Goal: Information Seeking & Learning: Understand process/instructions

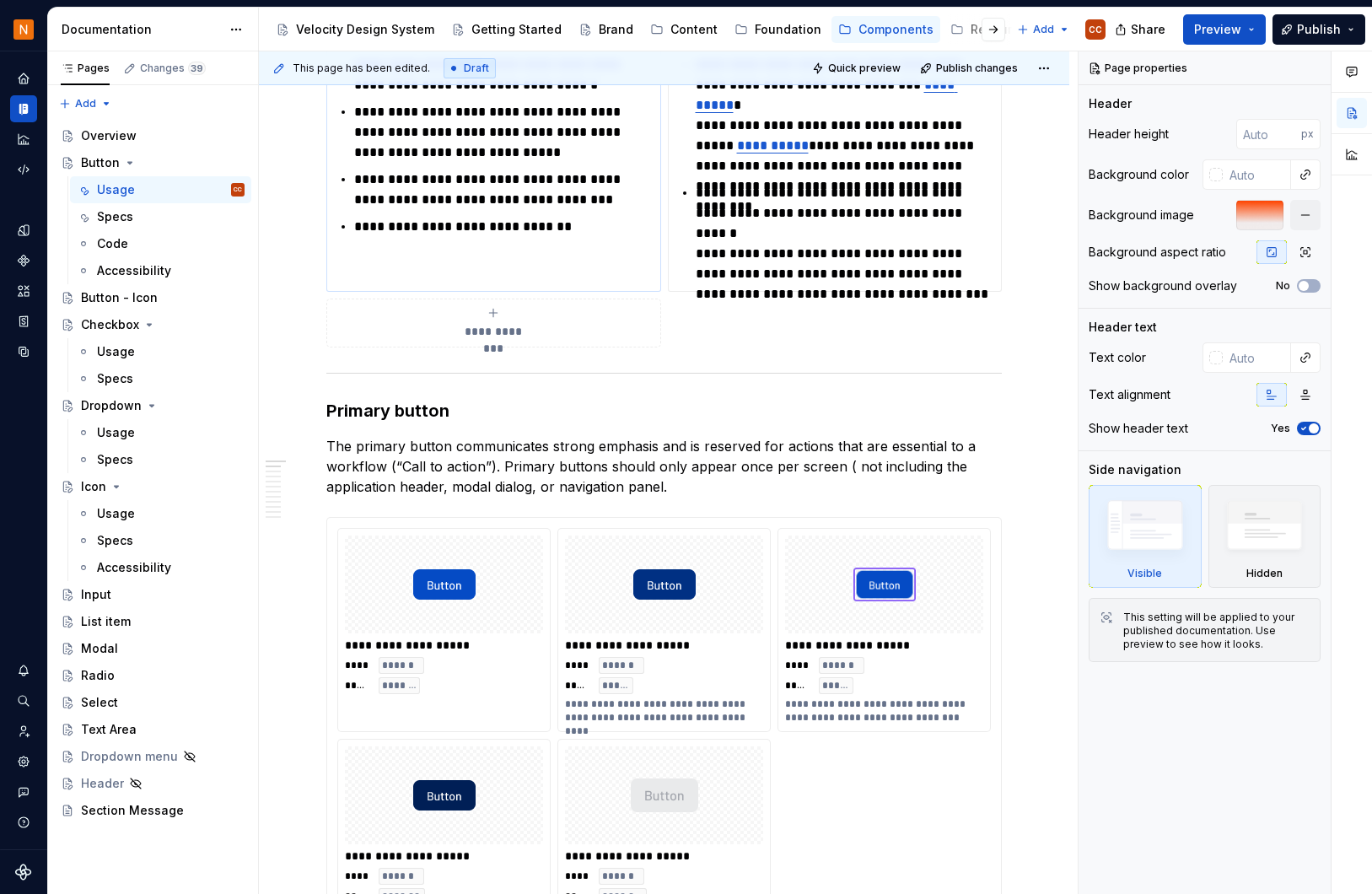
scroll to position [675, 0]
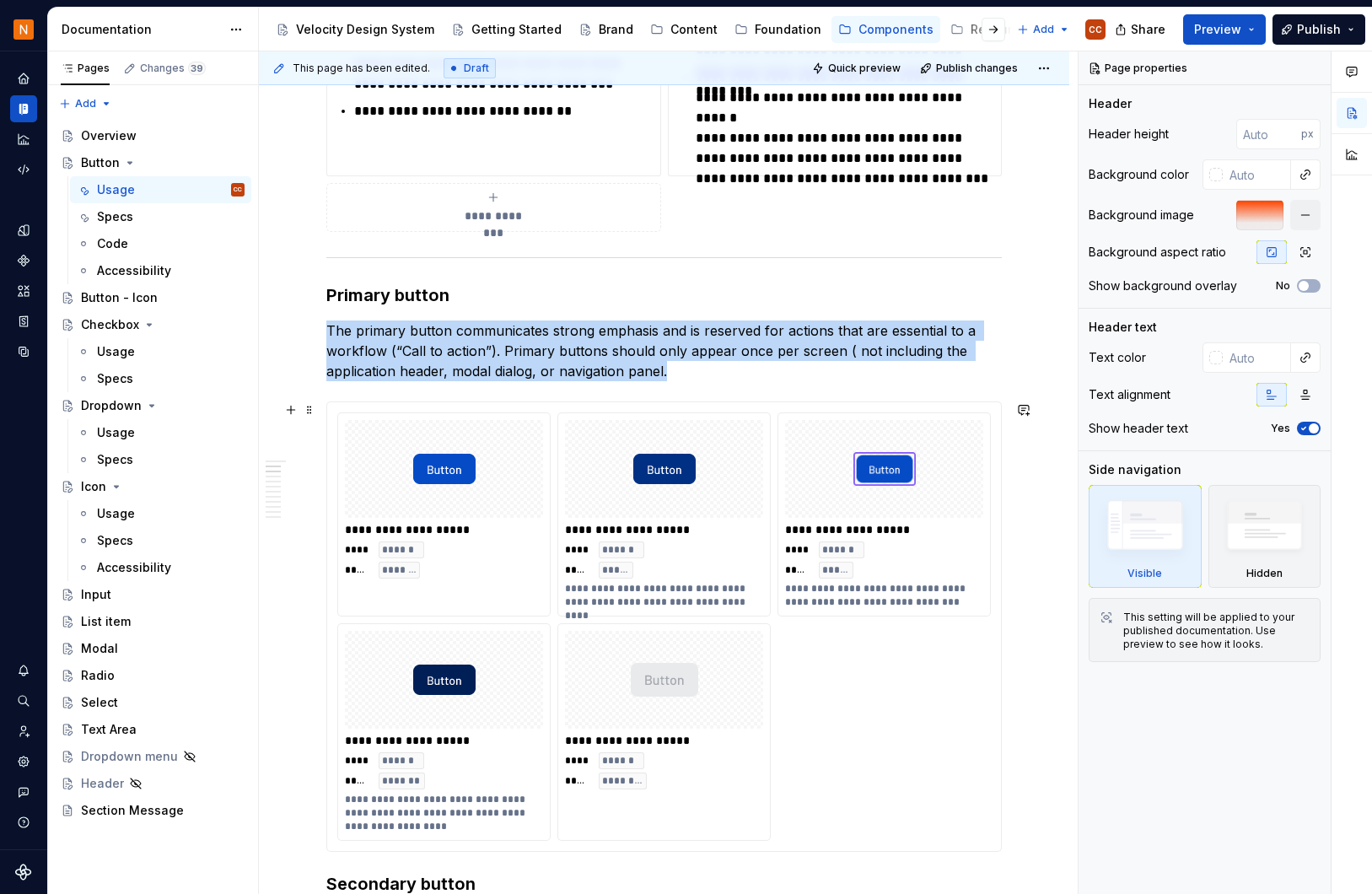
click at [977, 413] on div "**********" at bounding box center [884, 514] width 211 height 202
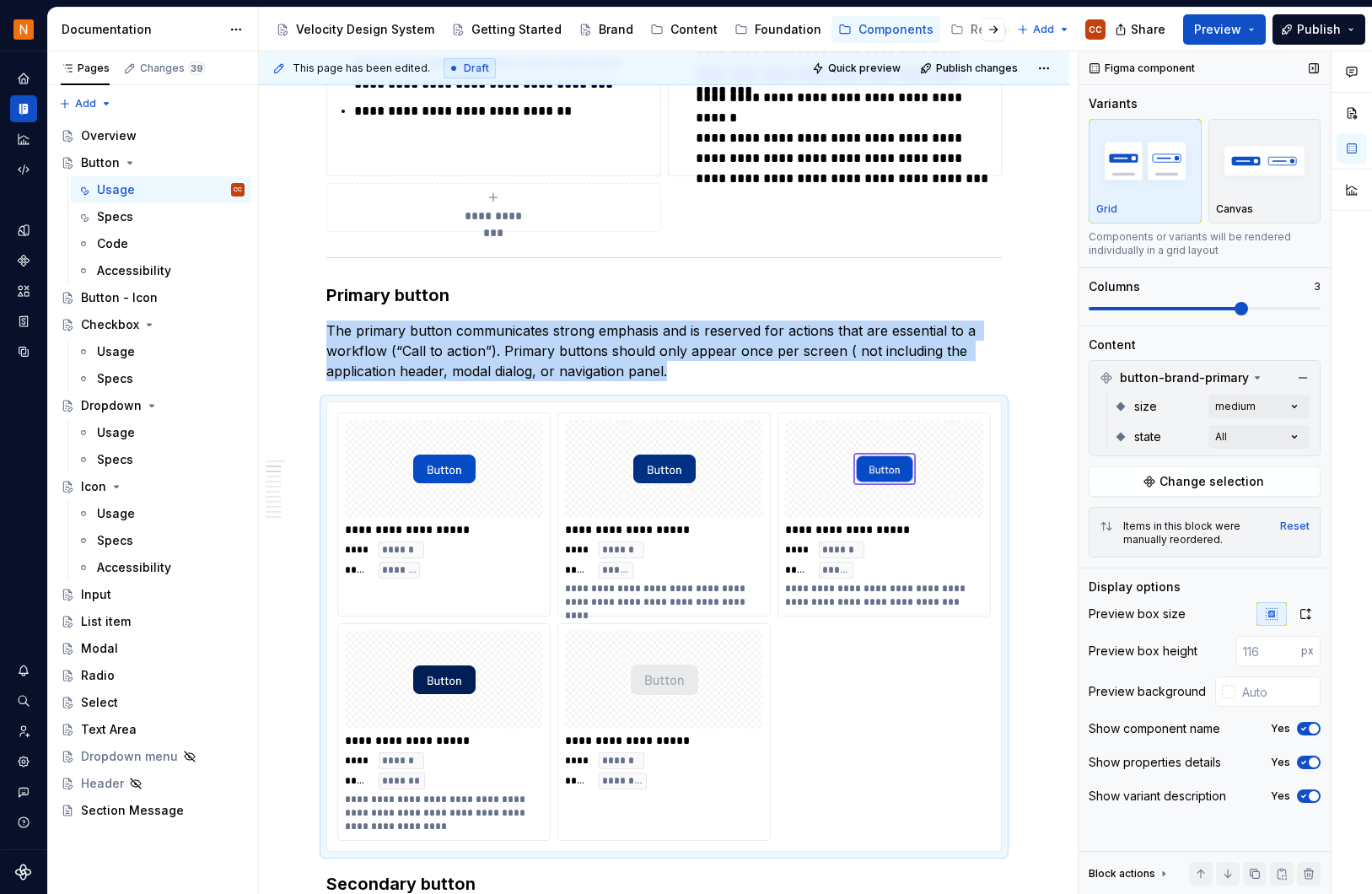
click at [1311, 724] on span "button" at bounding box center [1314, 728] width 10 height 10
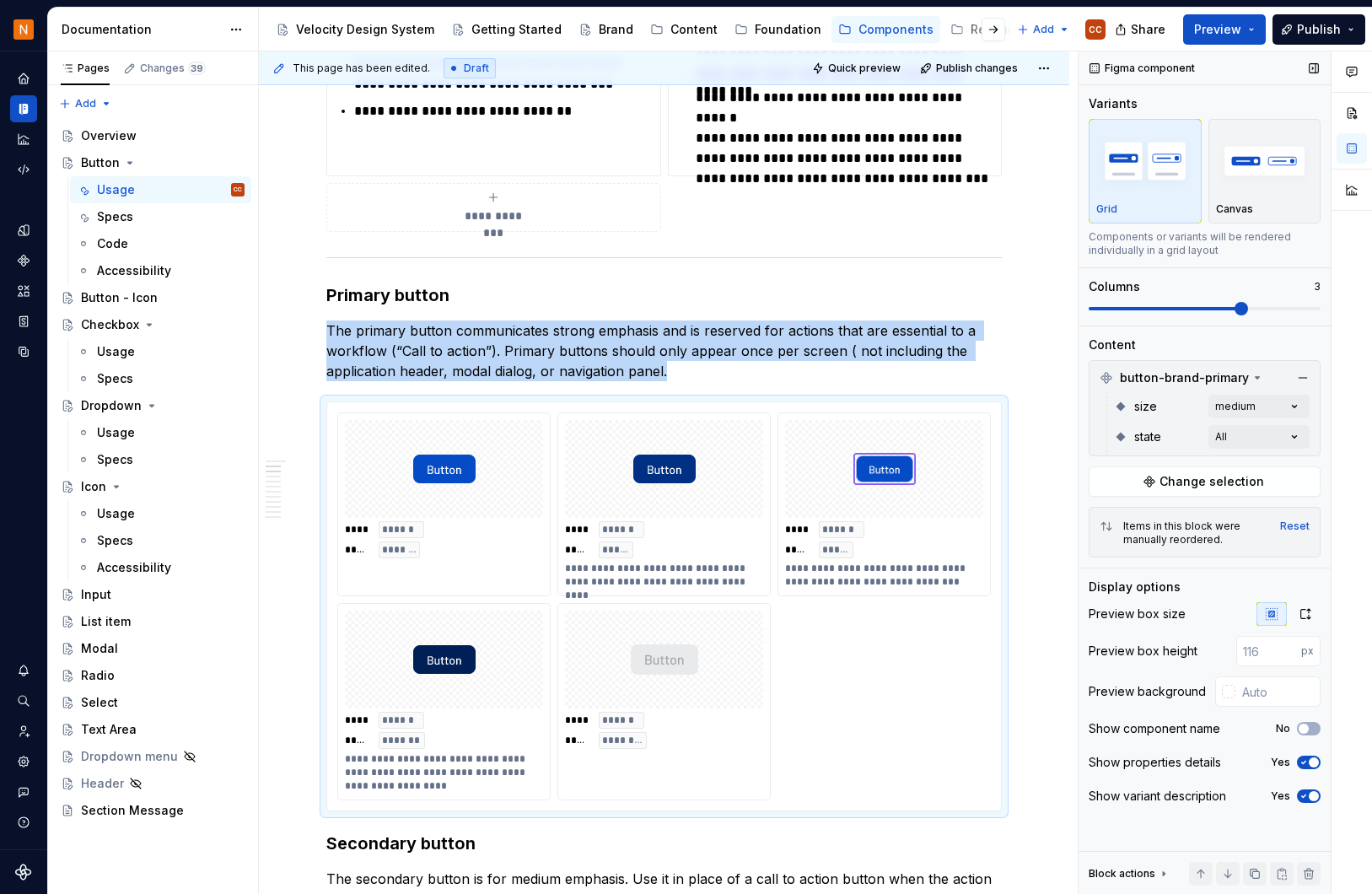
click at [1315, 757] on span "button" at bounding box center [1314, 761] width 10 height 10
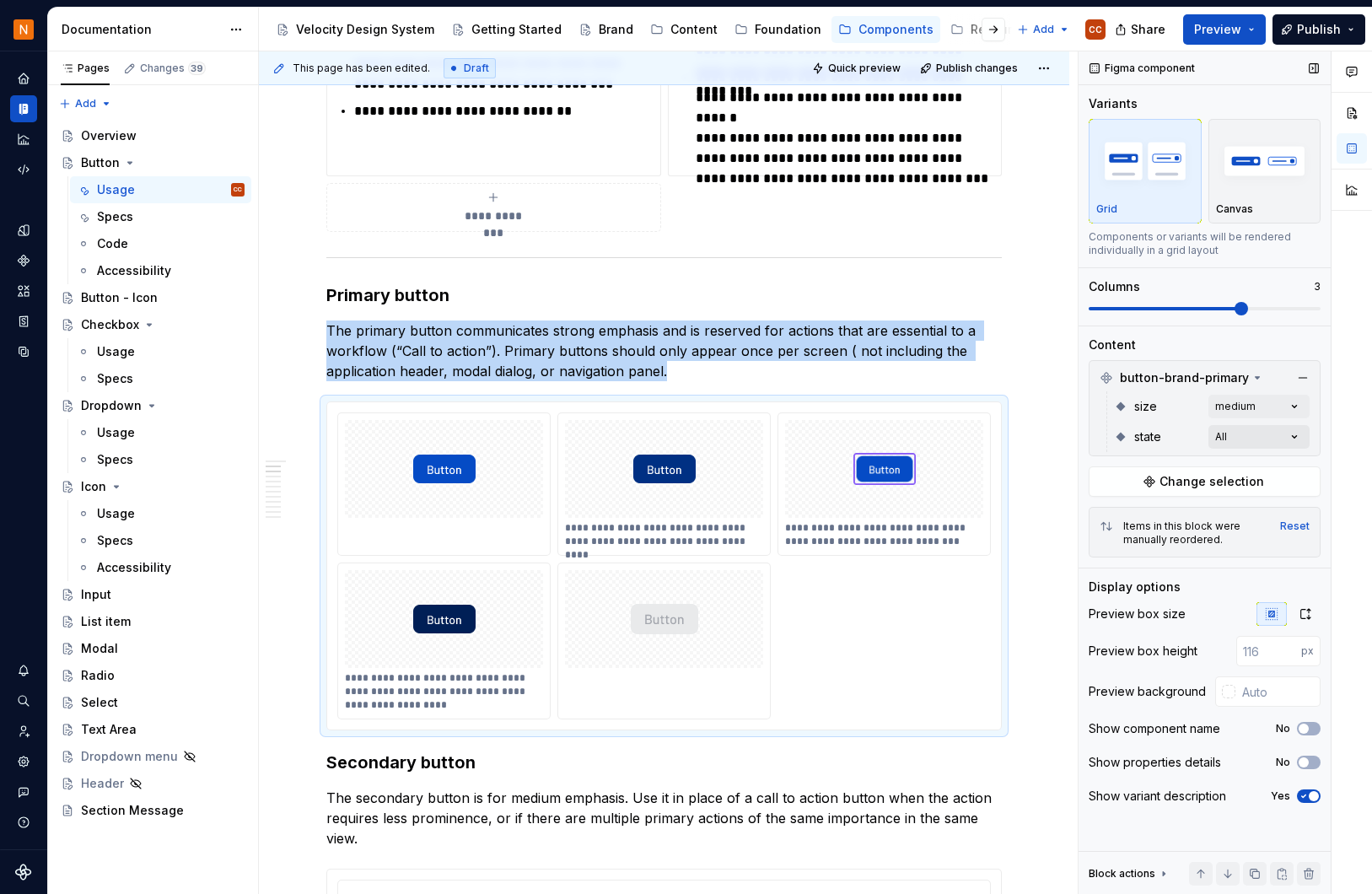
click at [1293, 437] on div "Comments Open comments No comments yet Select ‘Comment’ from the block context …" at bounding box center [1226, 473] width 294 height 844
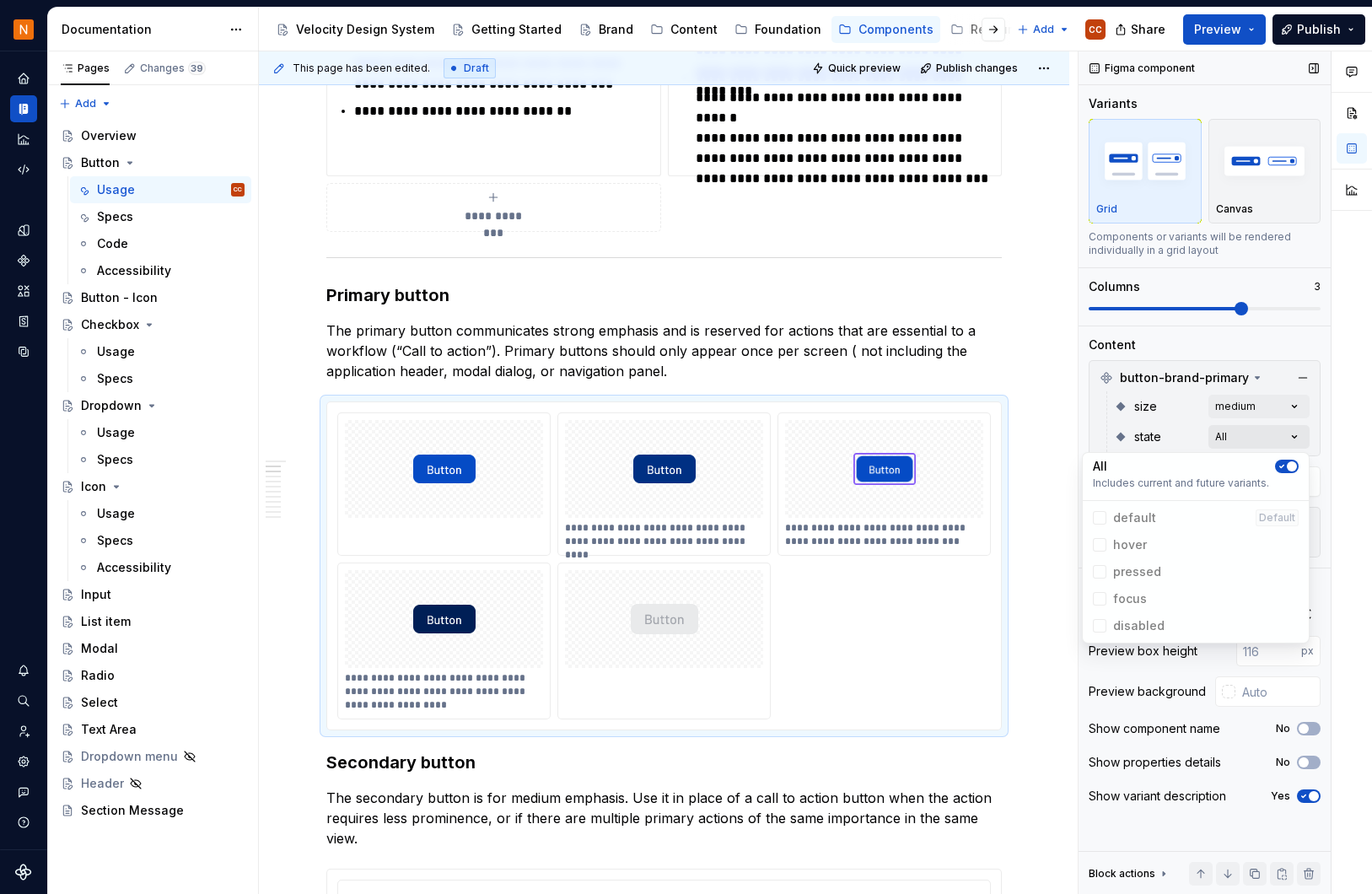
click at [1293, 437] on div "Comments Open comments No comments yet Select ‘Comment’ from the block context …" at bounding box center [1226, 473] width 294 height 844
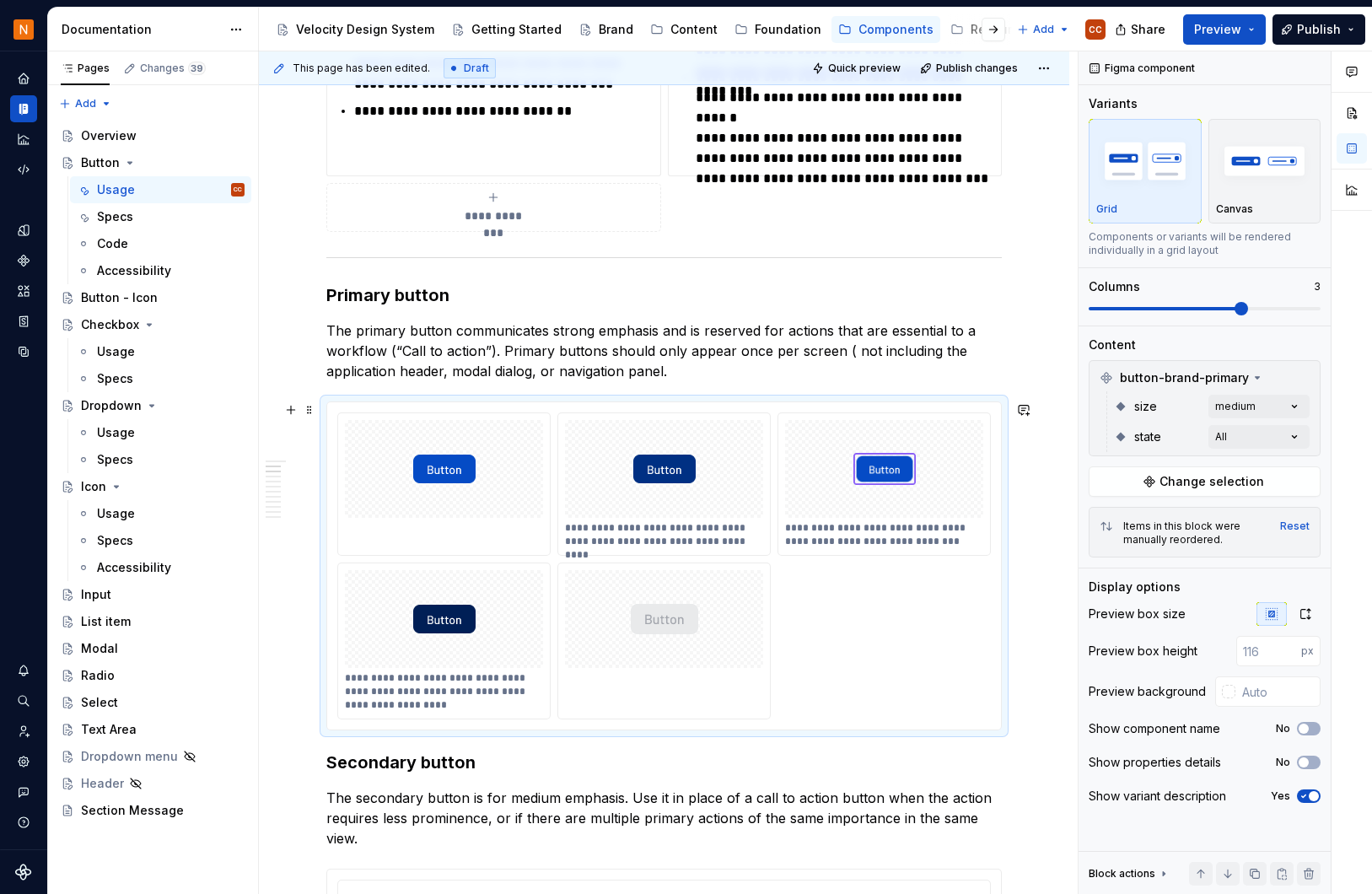
click at [970, 401] on div "**********" at bounding box center [664, 566] width 676 height 329
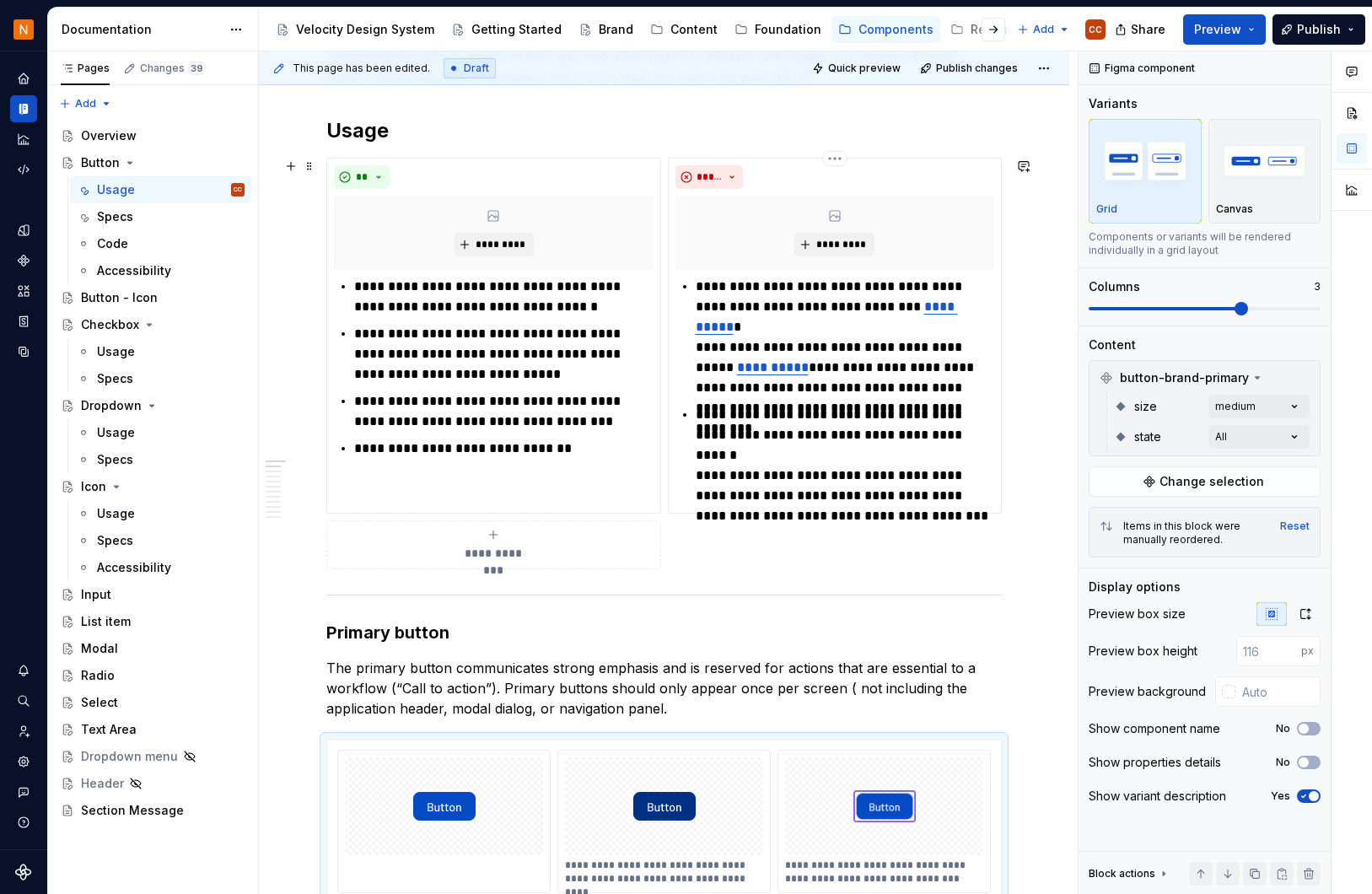
scroll to position [0, 0]
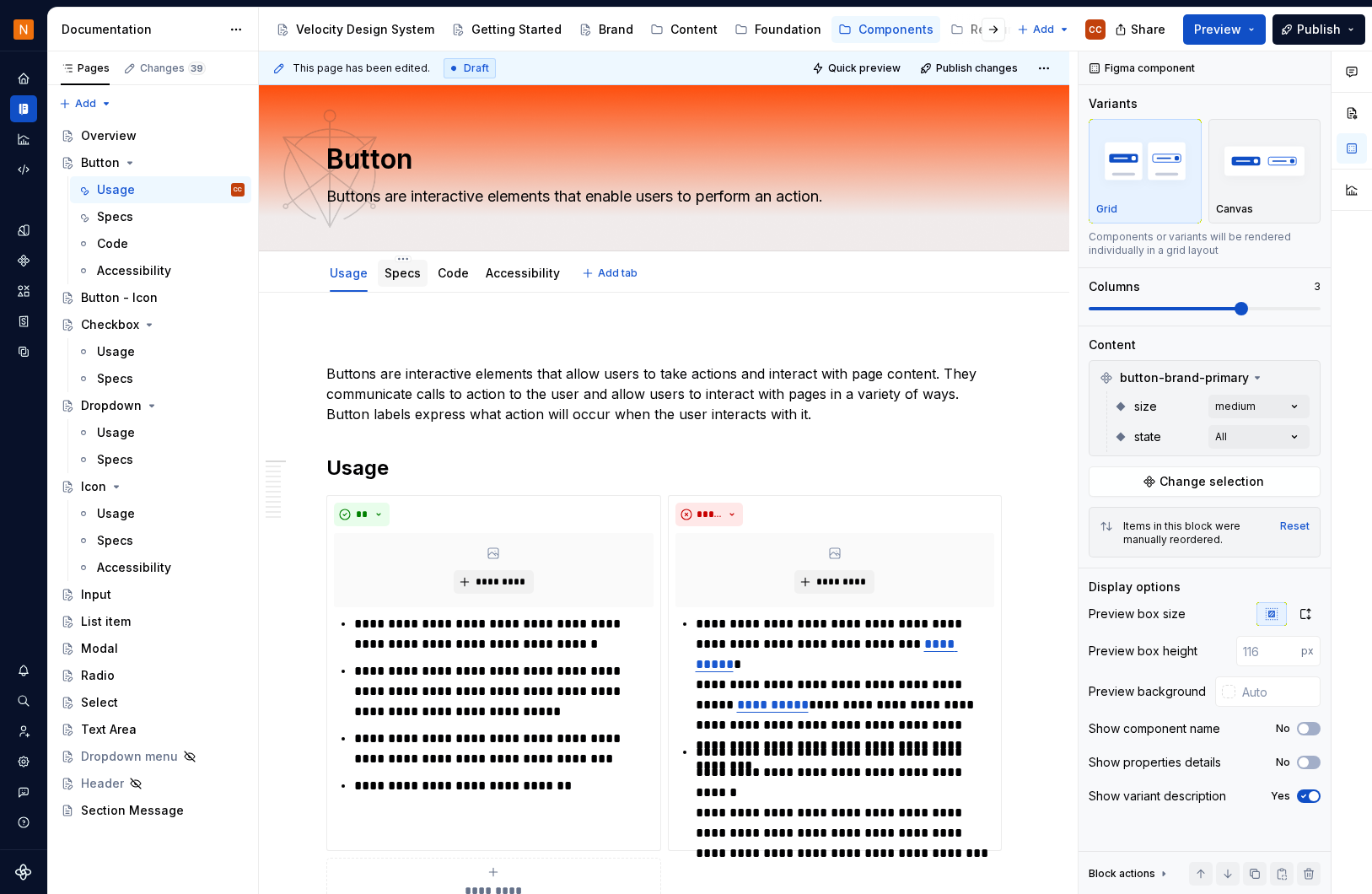
click at [397, 269] on link "Specs" at bounding box center [402, 272] width 36 height 14
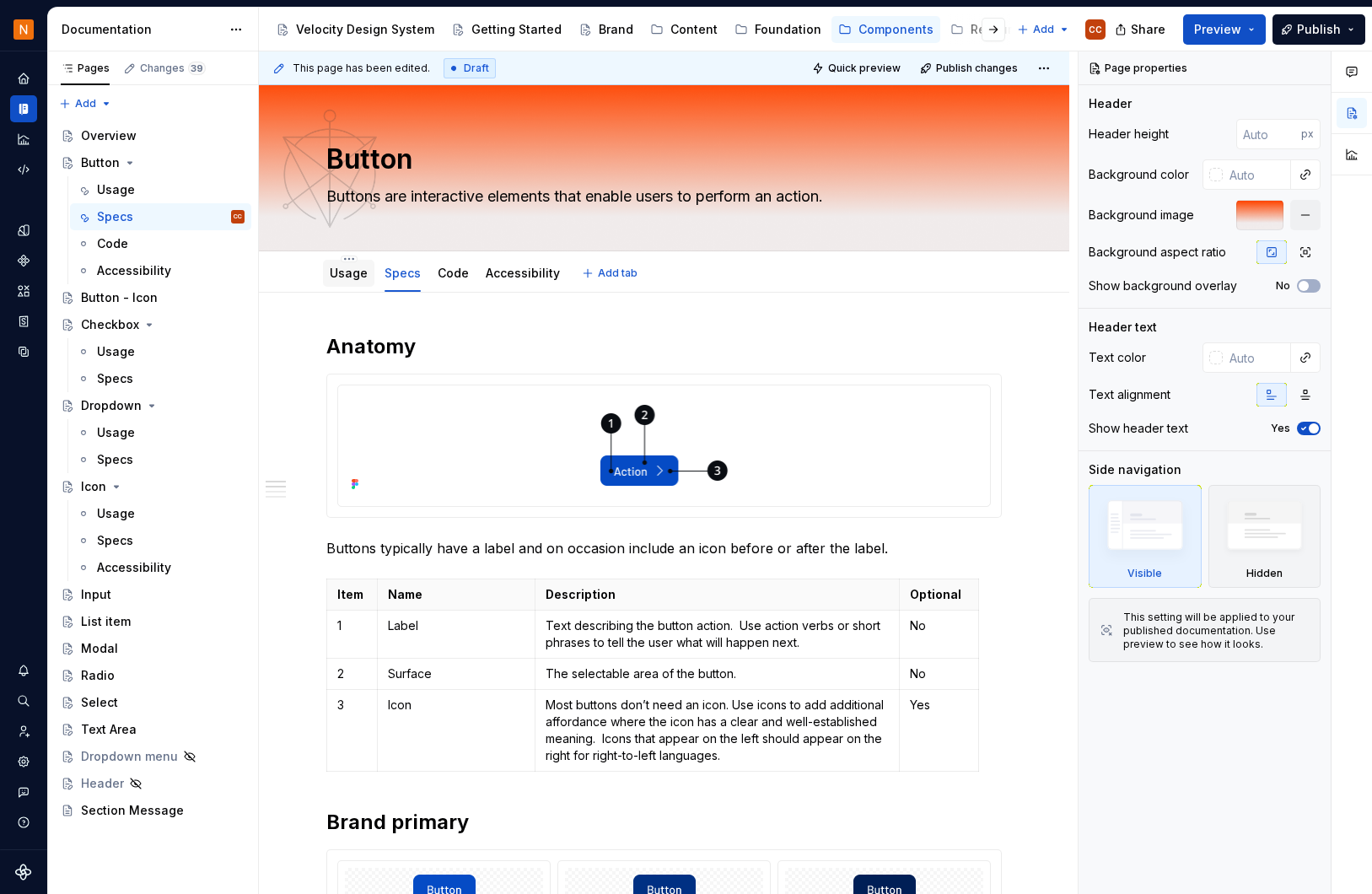
click at [345, 269] on link "Usage" at bounding box center [349, 272] width 38 height 14
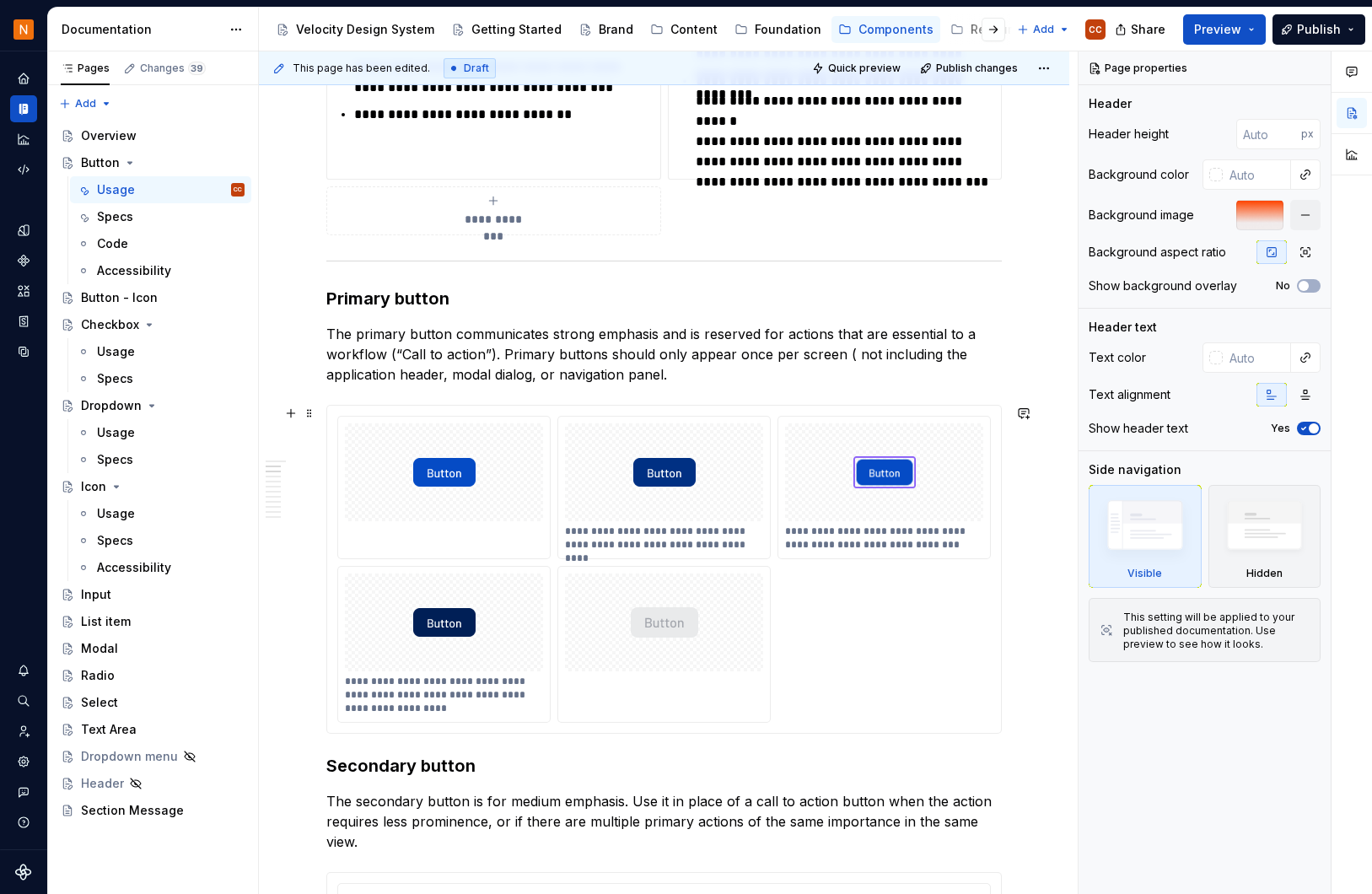
scroll to position [675, 0]
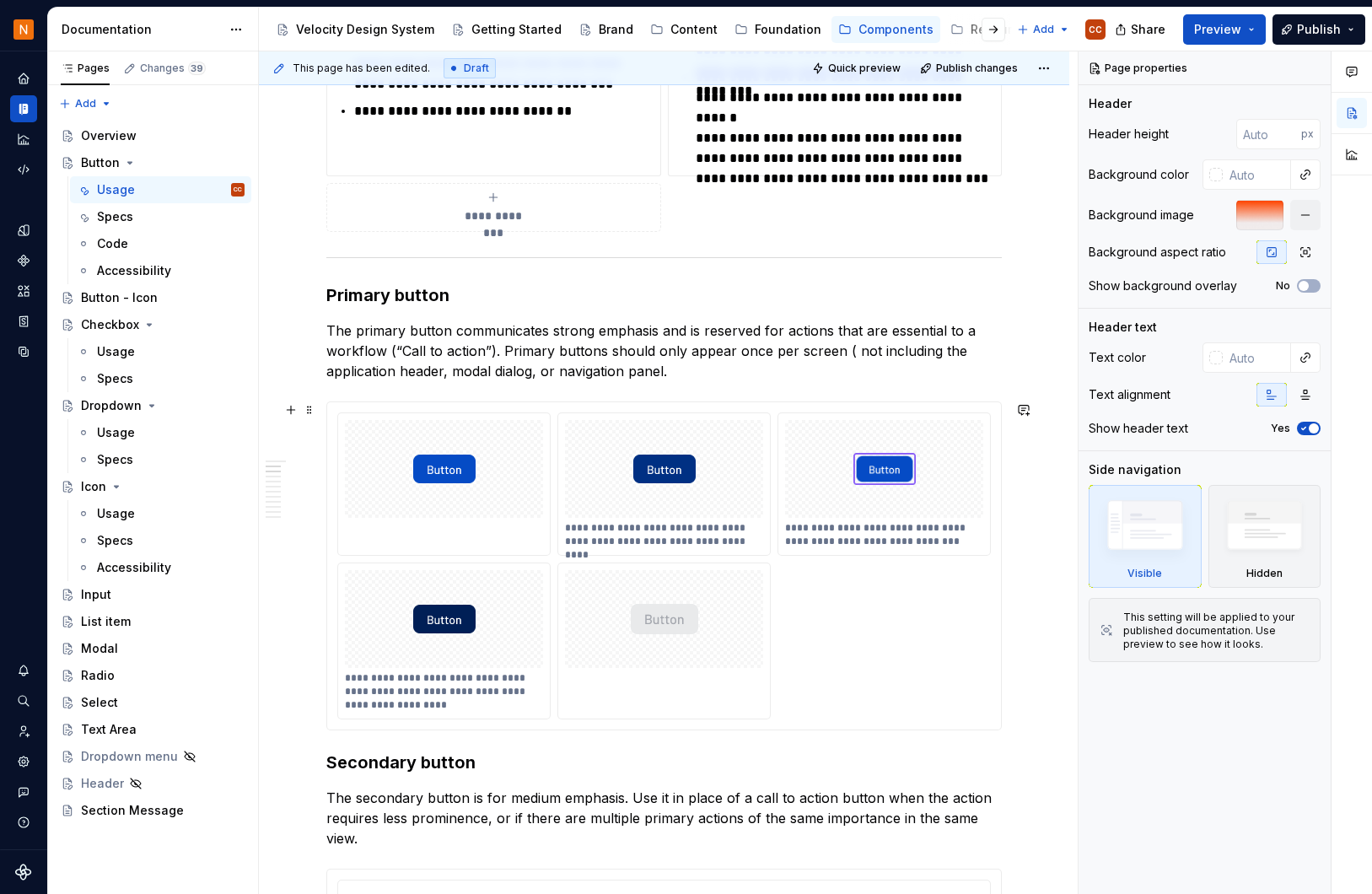
click at [618, 407] on div "**********" at bounding box center [664, 566] width 674 height 327
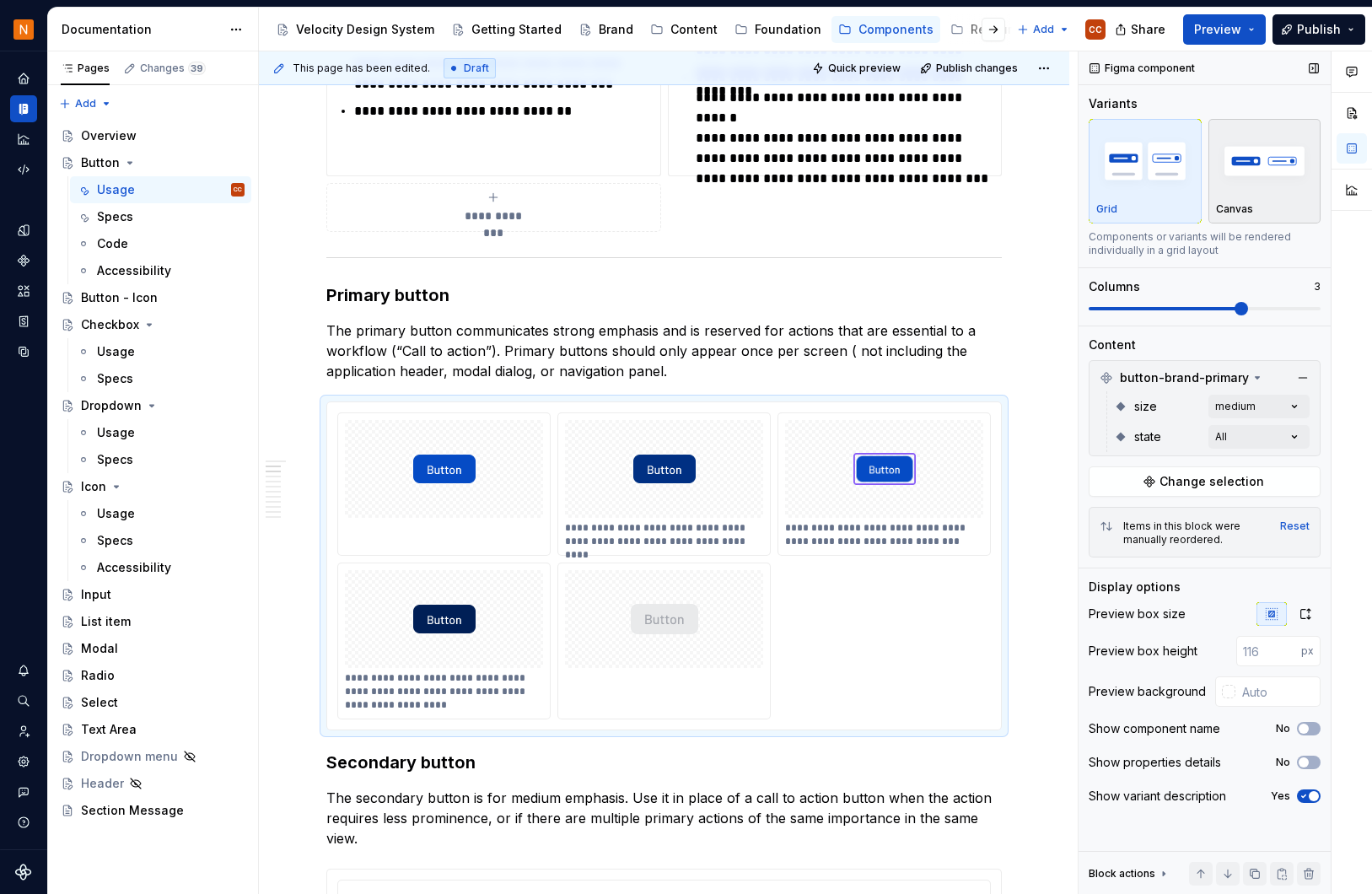
click at [1266, 169] on img "button" at bounding box center [1265, 161] width 98 height 62
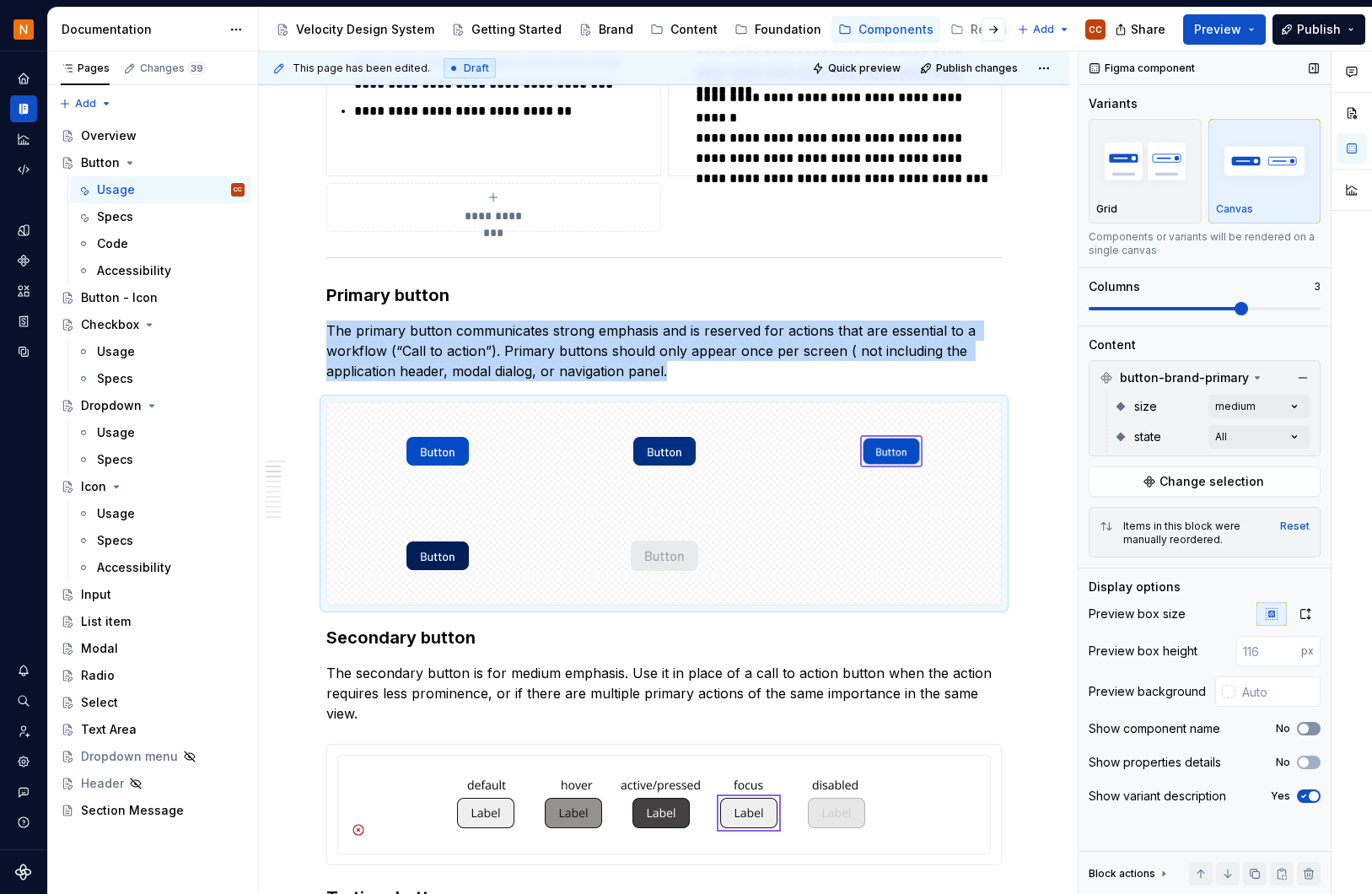
click at [1315, 728] on button "No" at bounding box center [1309, 728] width 24 height 13
click at [1315, 728] on span "button" at bounding box center [1314, 728] width 10 height 10
click at [1311, 761] on button "No" at bounding box center [1309, 761] width 24 height 13
click at [1311, 761] on span "button" at bounding box center [1314, 761] width 10 height 10
click at [1309, 615] on icon "button" at bounding box center [1306, 613] width 9 height 10
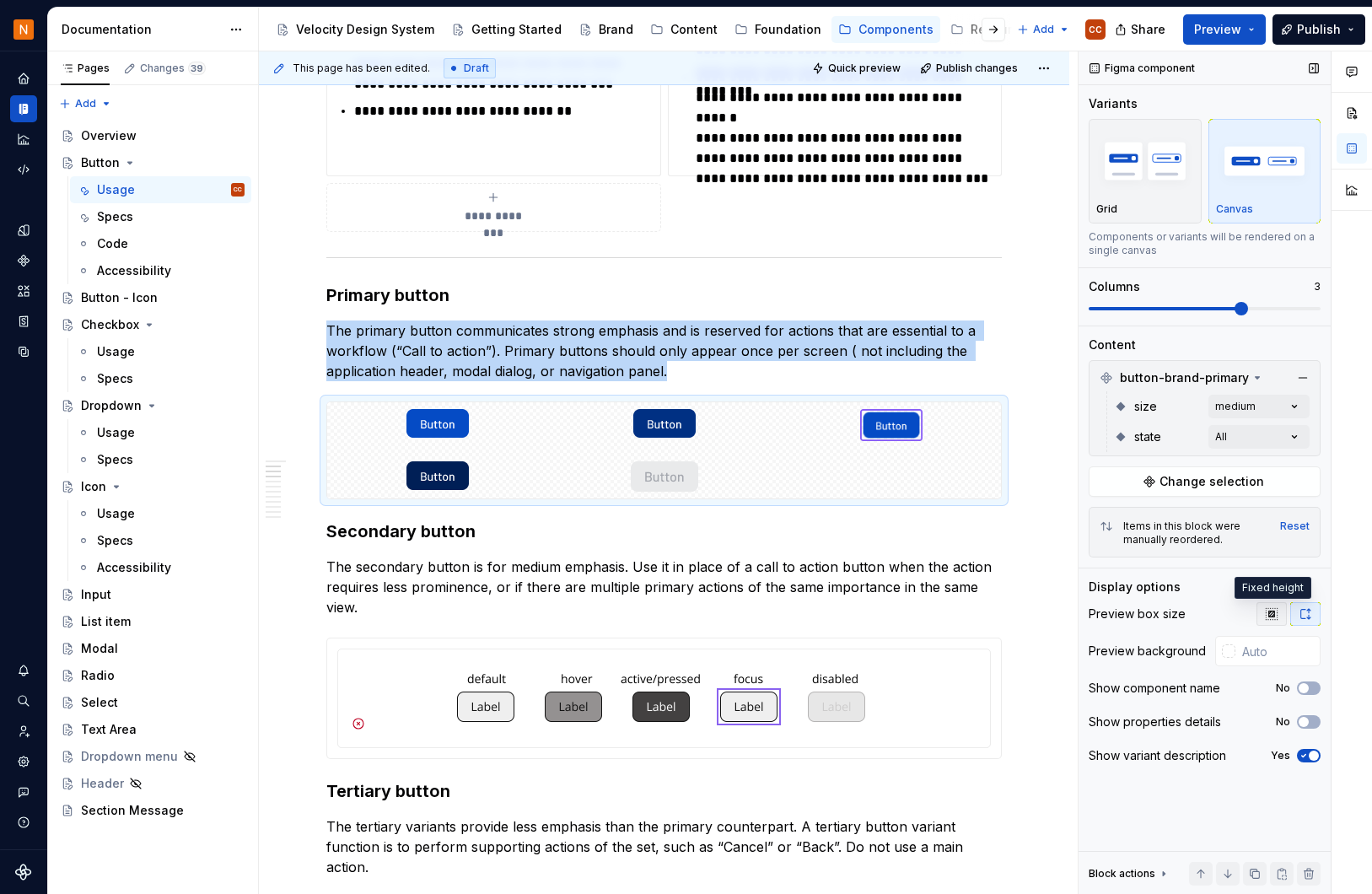
click at [1269, 615] on icon "button" at bounding box center [1271, 614] width 13 height 13
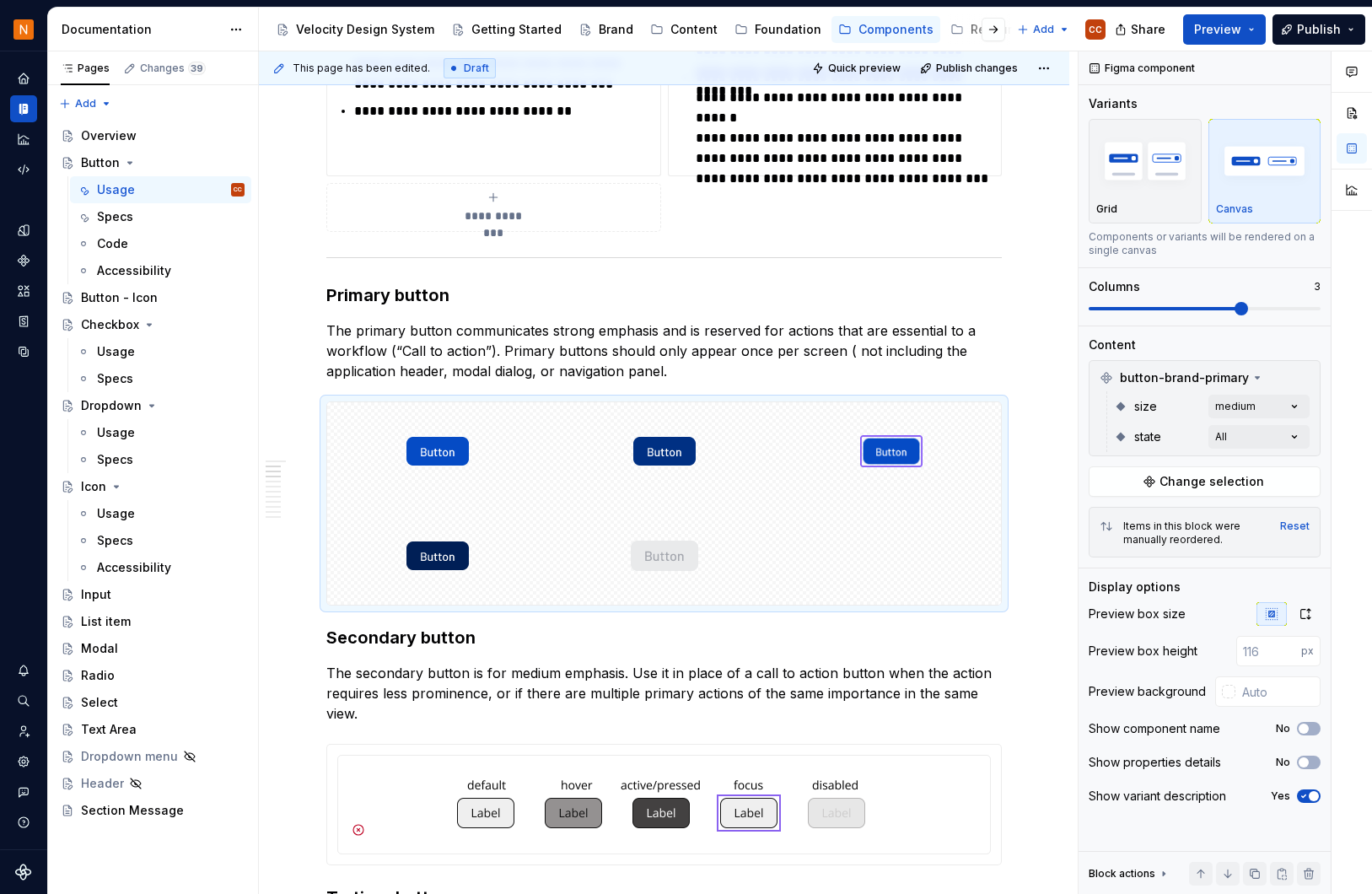
type textarea "*"
